Goal: Information Seeking & Learning: Learn about a topic

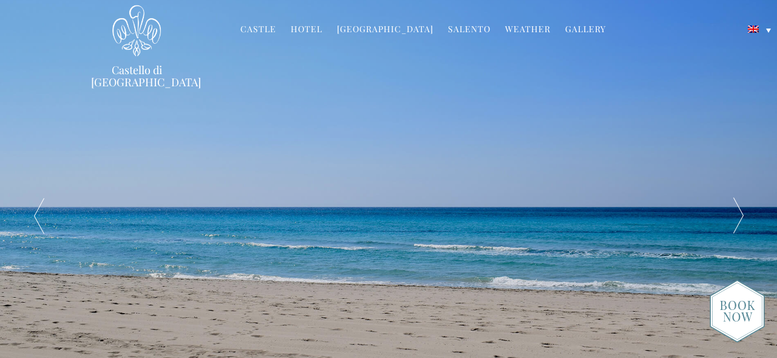
click at [733, 218] on div at bounding box center [738, 215] width 78 height 431
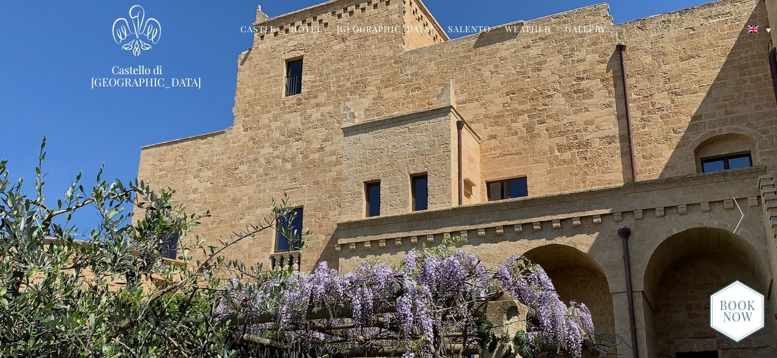
click at [733, 218] on div at bounding box center [738, 215] width 78 height 431
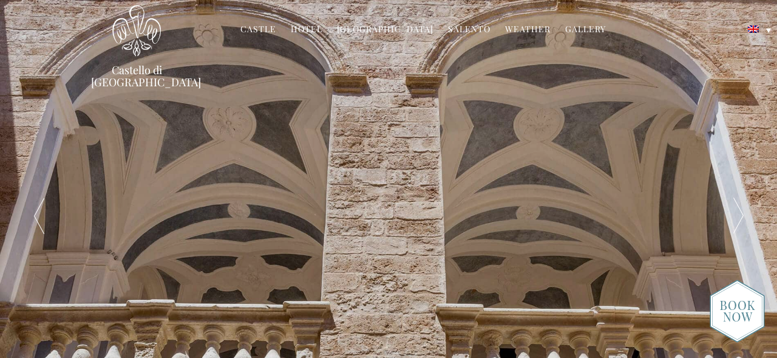
click at [733, 218] on div at bounding box center [738, 215] width 78 height 431
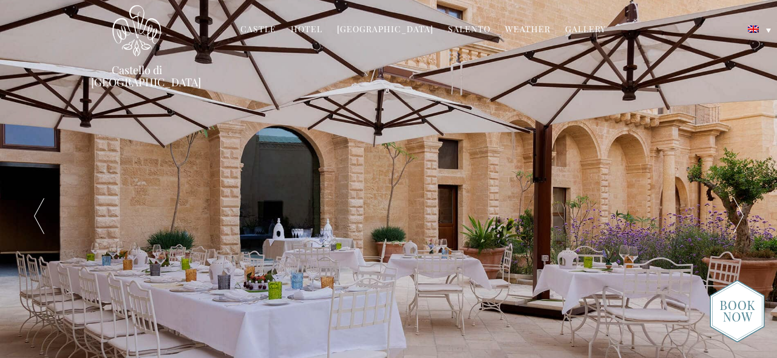
click at [733, 218] on div at bounding box center [738, 215] width 78 height 431
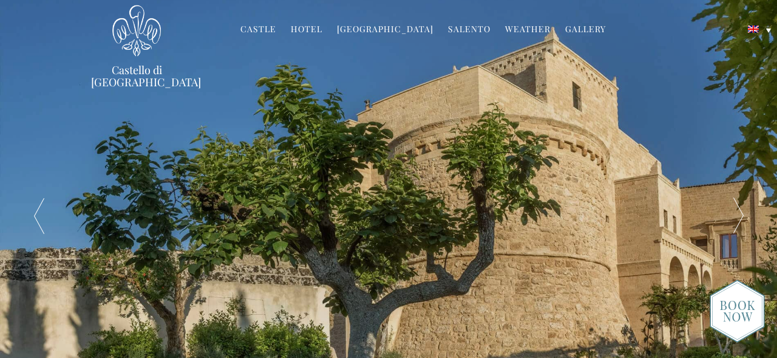
click at [733, 218] on div at bounding box center [738, 215] width 78 height 431
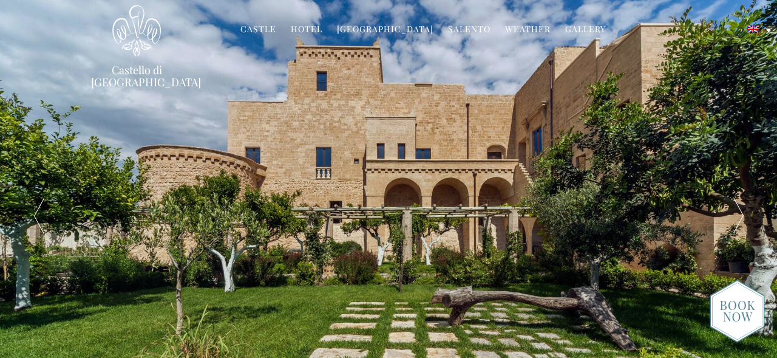
click at [311, 32] on link "Hotel" at bounding box center [307, 30] width 32 height 14
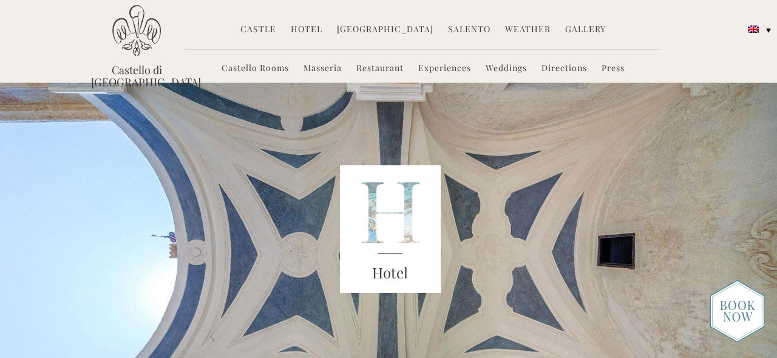
click at [322, 69] on link "Masseria" at bounding box center [322, 69] width 38 height 14
click at [264, 67] on link "Castello Rooms" at bounding box center [255, 69] width 67 height 14
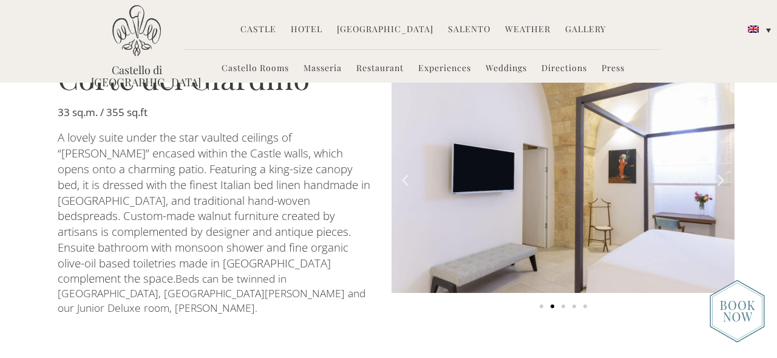
scroll to position [971, 0]
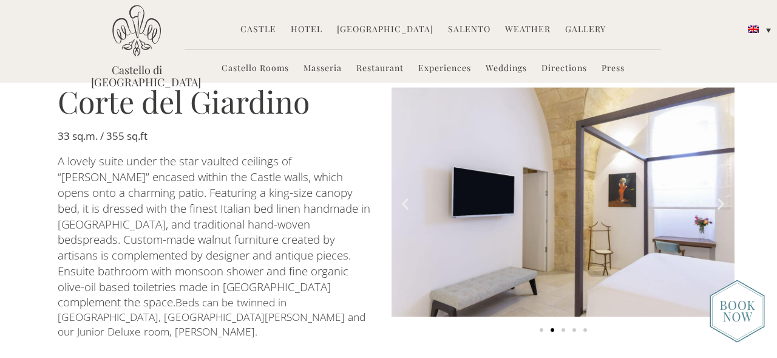
click at [718, 196] on icon "Next slide" at bounding box center [720, 203] width 15 height 15
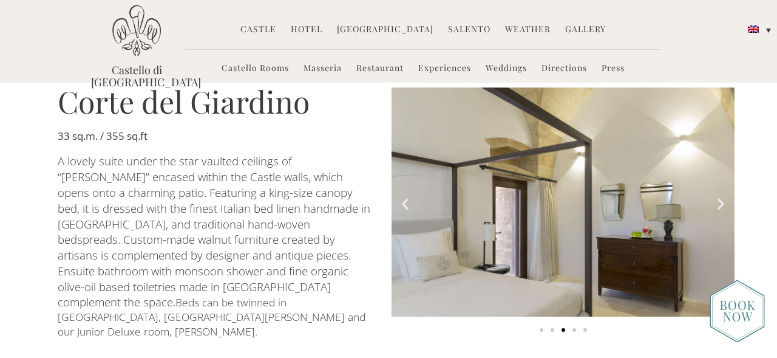
click at [718, 196] on icon "Next slide" at bounding box center [720, 203] width 15 height 15
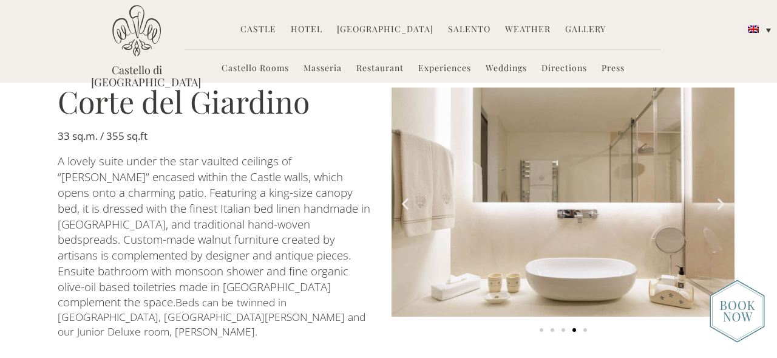
click at [718, 196] on icon "Next slide" at bounding box center [720, 203] width 15 height 15
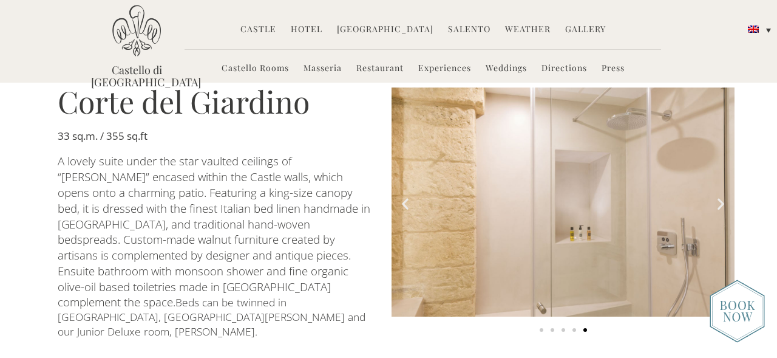
click at [718, 196] on icon "Next slide" at bounding box center [720, 203] width 15 height 15
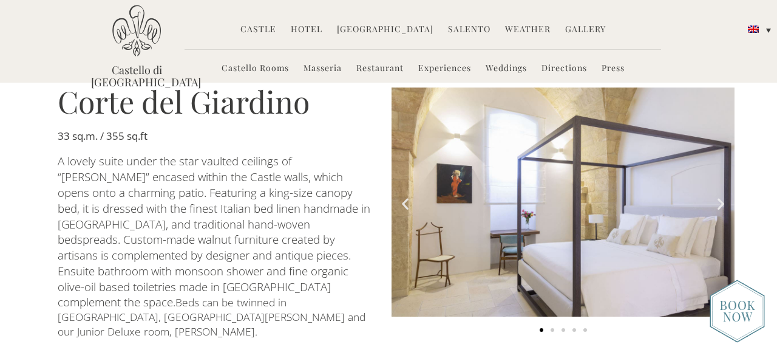
click at [718, 196] on icon "Next slide" at bounding box center [720, 203] width 15 height 15
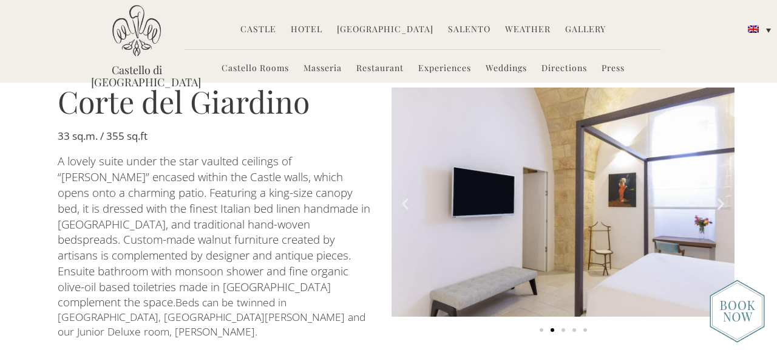
click at [718, 196] on icon "Next slide" at bounding box center [720, 203] width 15 height 15
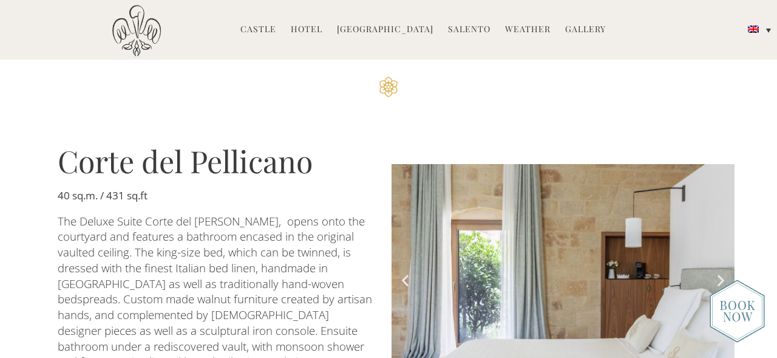
scroll to position [1279, 0]
click at [716, 271] on icon "Next slide" at bounding box center [720, 278] width 15 height 15
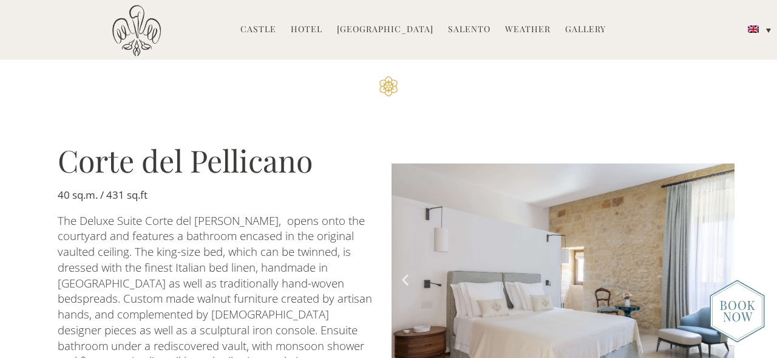
click at [716, 271] on icon "Next slide" at bounding box center [720, 278] width 15 height 15
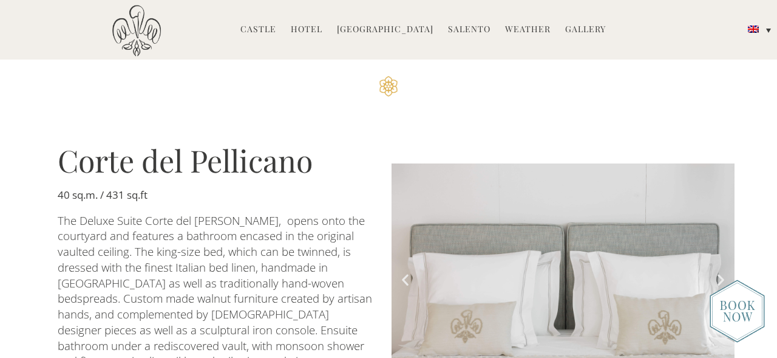
click at [716, 271] on icon "Next slide" at bounding box center [720, 278] width 15 height 15
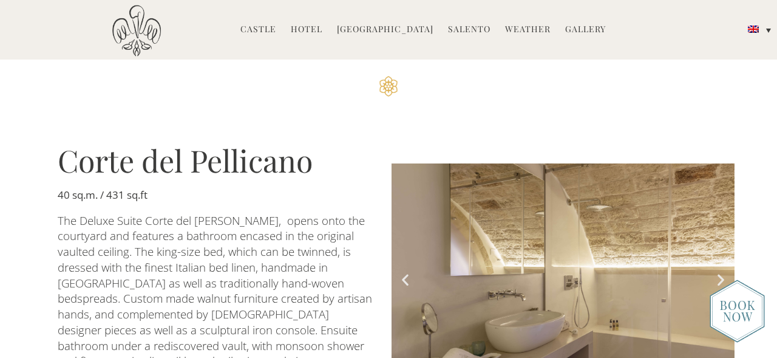
click at [716, 271] on icon "Next slide" at bounding box center [720, 278] width 15 height 15
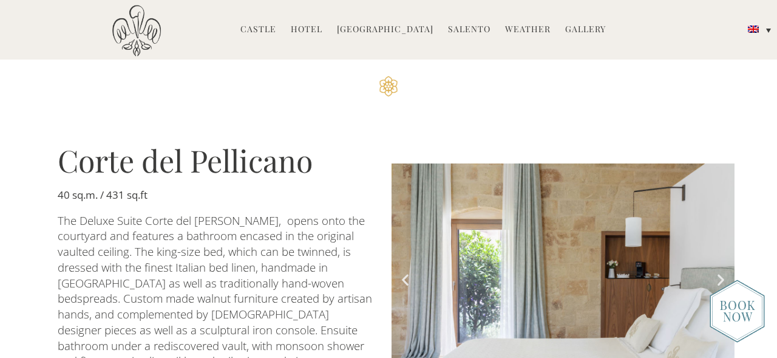
click at [716, 271] on icon "Next slide" at bounding box center [720, 278] width 15 height 15
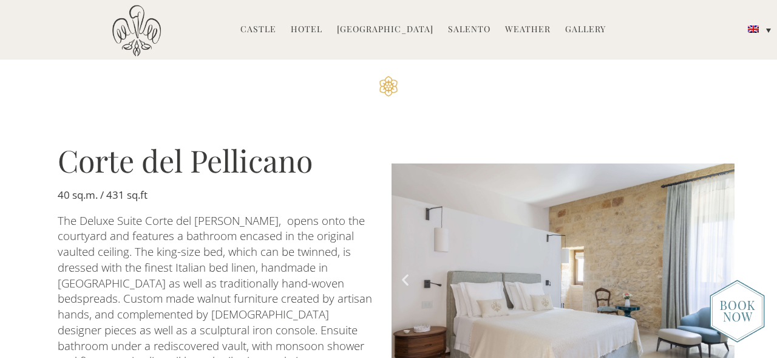
click at [716, 271] on icon "Next slide" at bounding box center [720, 278] width 15 height 15
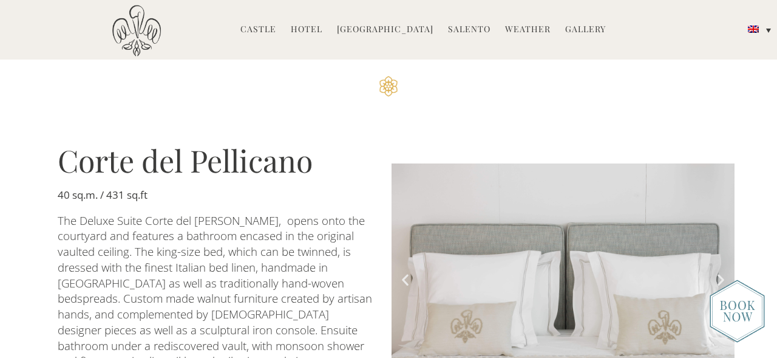
click at [716, 271] on icon "Next slide" at bounding box center [720, 278] width 15 height 15
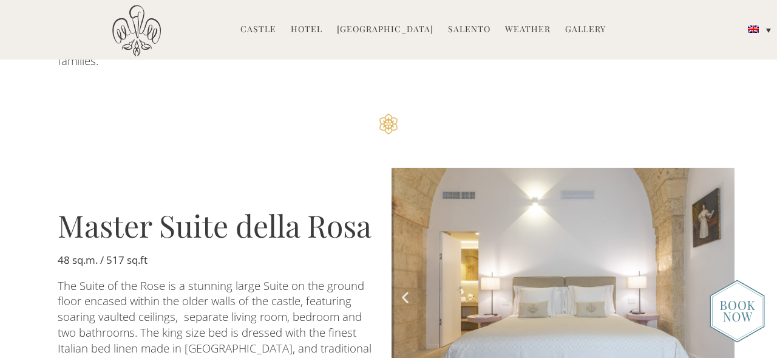
scroll to position [1647, 0]
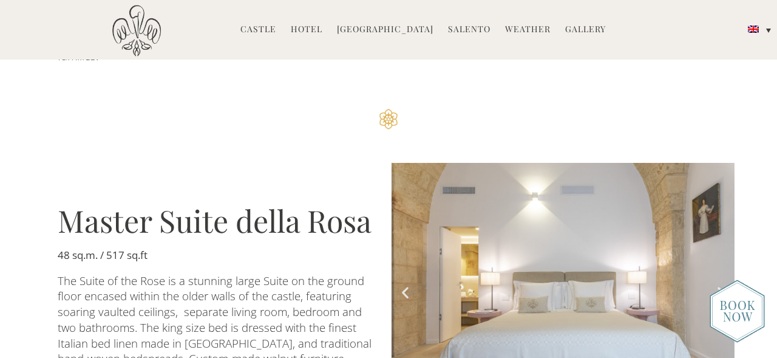
click at [724, 285] on icon "Next slide" at bounding box center [720, 292] width 15 height 15
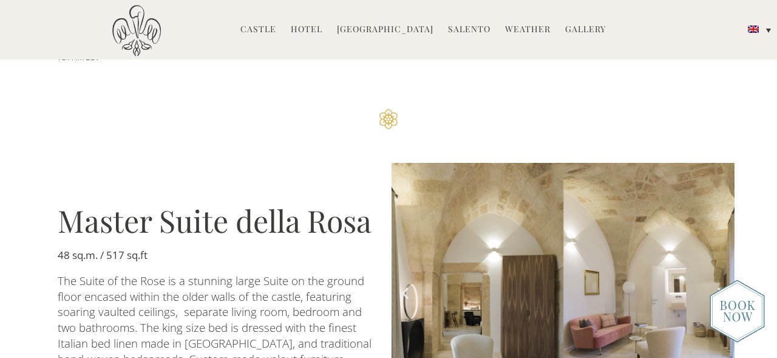
click at [717, 285] on icon "Next slide" at bounding box center [720, 292] width 15 height 15
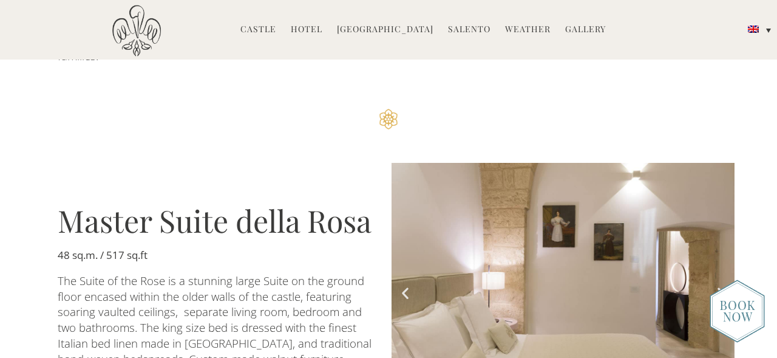
click at [717, 285] on icon "Next slide" at bounding box center [720, 292] width 15 height 15
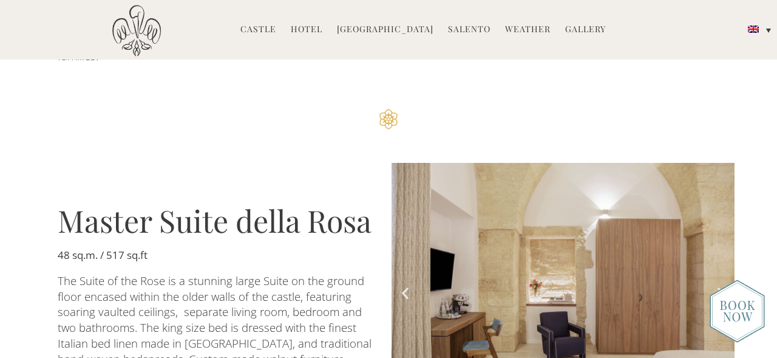
click at [717, 285] on icon "Next slide" at bounding box center [720, 292] width 15 height 15
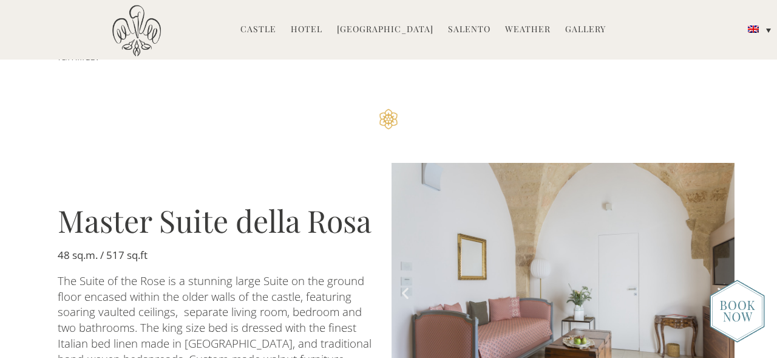
click at [717, 285] on icon "Next slide" at bounding box center [720, 292] width 15 height 15
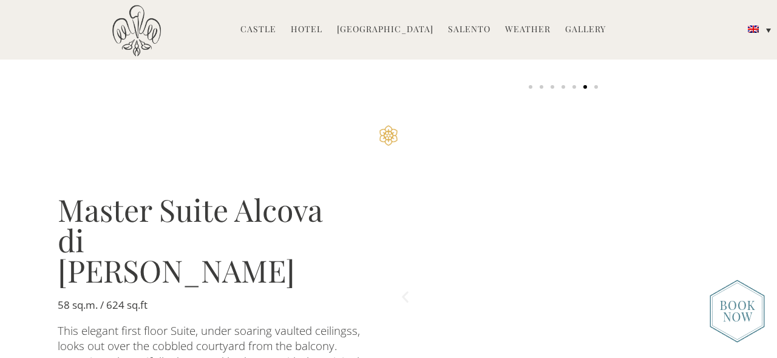
scroll to position [1995, 0]
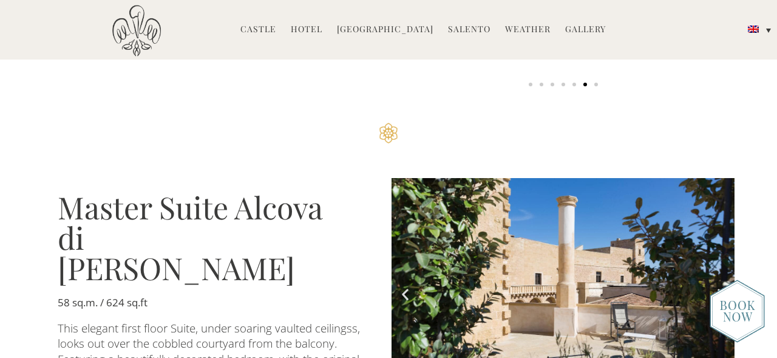
click at [716, 286] on icon "Next slide" at bounding box center [720, 293] width 15 height 15
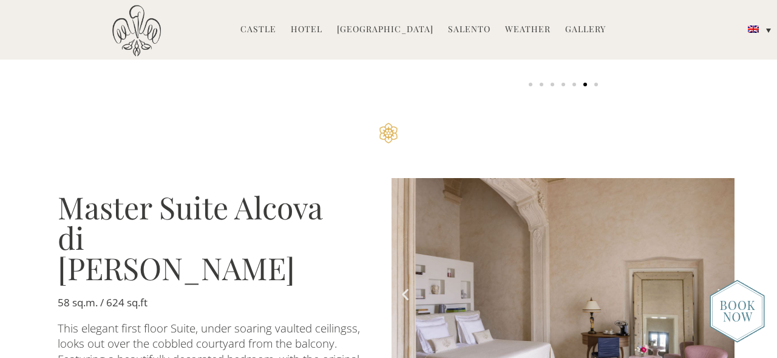
click at [716, 286] on icon "Next slide" at bounding box center [720, 293] width 15 height 15
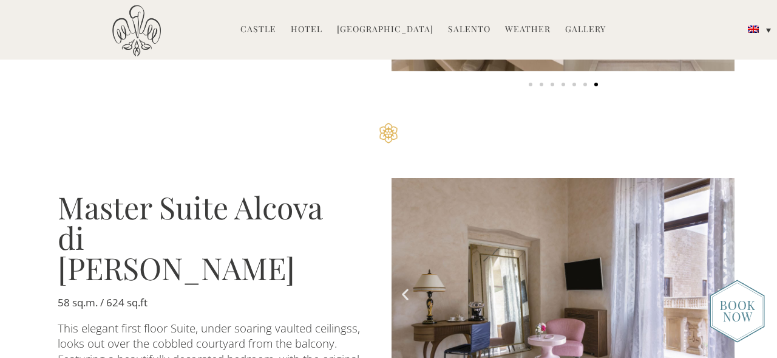
click at [716, 286] on icon "Next slide" at bounding box center [720, 293] width 15 height 15
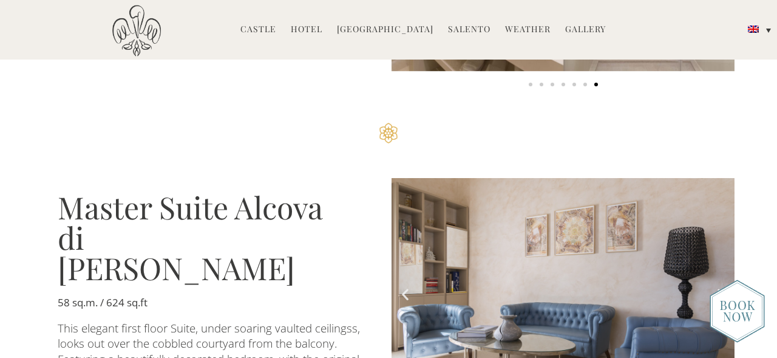
click at [716, 286] on icon "Next slide" at bounding box center [720, 293] width 15 height 15
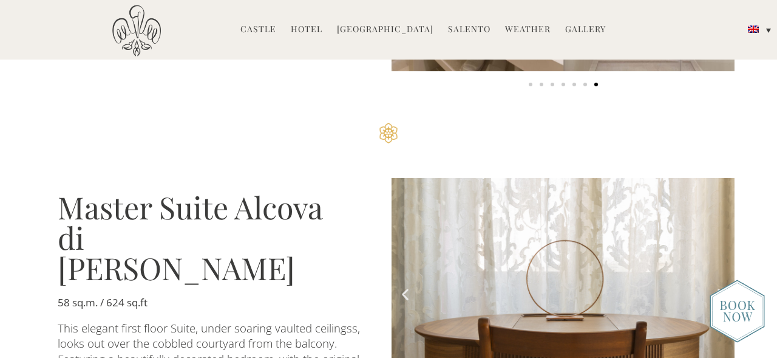
click at [716, 286] on icon "Next slide" at bounding box center [720, 293] width 15 height 15
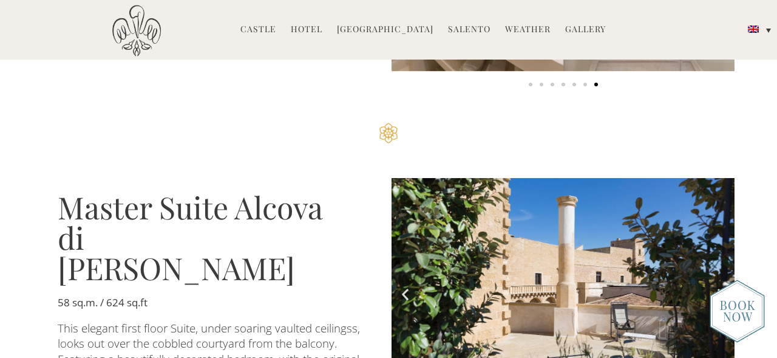
click at [716, 286] on icon "Next slide" at bounding box center [720, 293] width 15 height 15
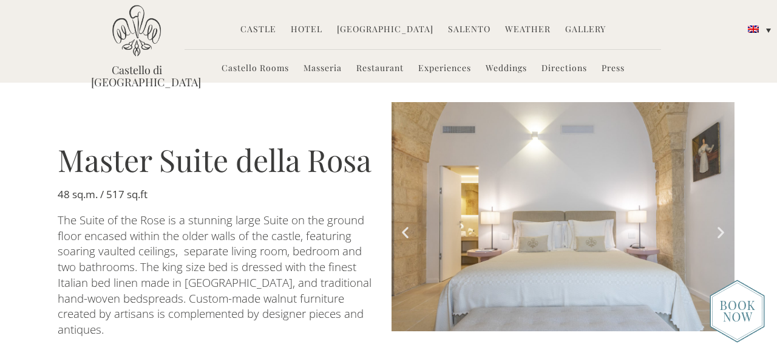
scroll to position [1706, 0]
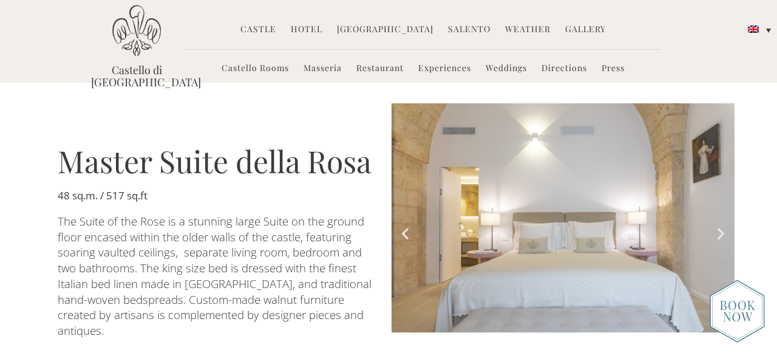
click at [381, 66] on link "Restaurant" at bounding box center [379, 69] width 47 height 14
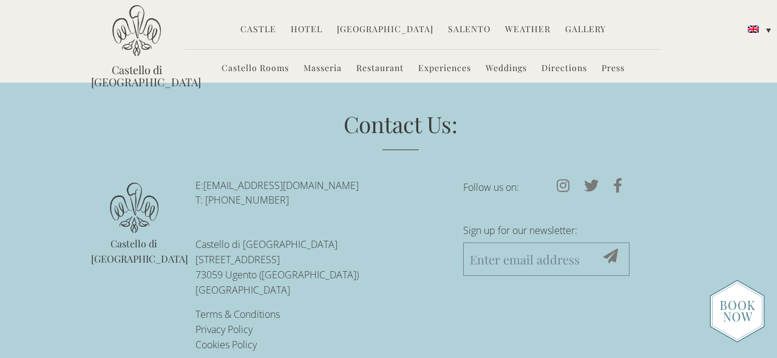
scroll to position [1846, 0]
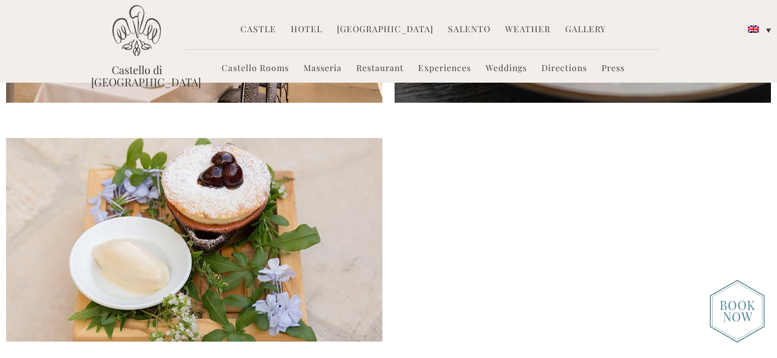
click at [435, 66] on link "Experiences" at bounding box center [444, 69] width 53 height 14
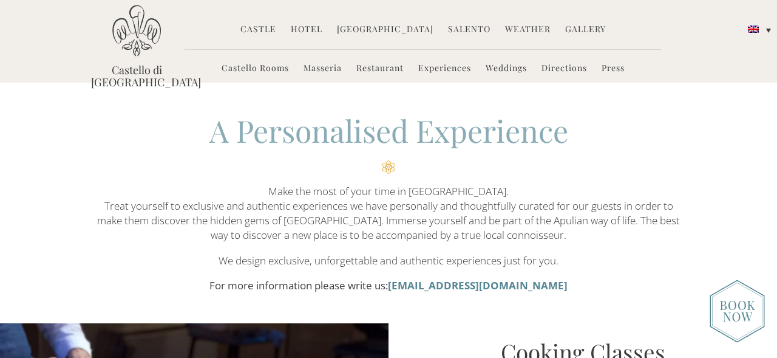
click at [734, 310] on img at bounding box center [737, 310] width 55 height 63
click at [450, 67] on link "Experiences" at bounding box center [444, 69] width 53 height 14
